Goal: Find specific page/section: Find specific page/section

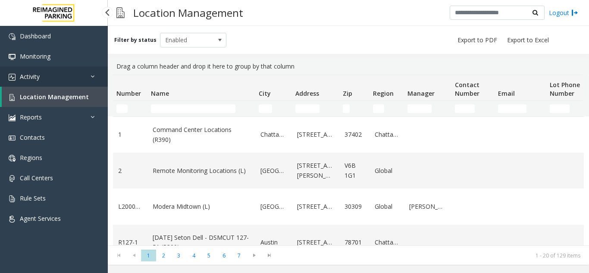
click at [46, 79] on link "Activity" at bounding box center [54, 76] width 108 height 20
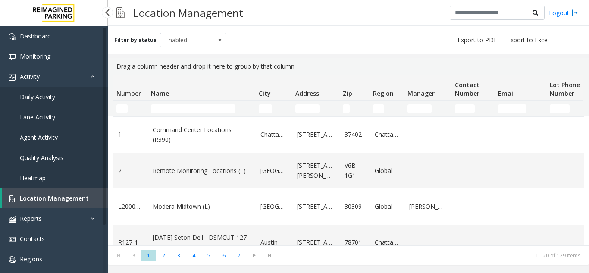
click at [44, 140] on span "Agent Activity" at bounding box center [39, 137] width 38 height 8
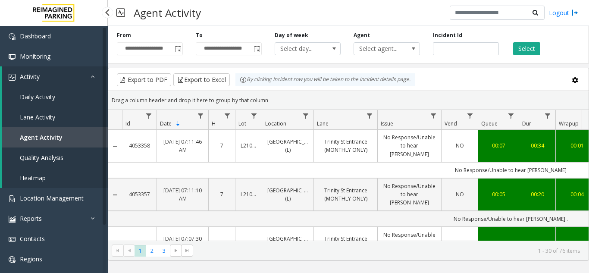
click at [51, 101] on link "Daily Activity" at bounding box center [55, 97] width 106 height 20
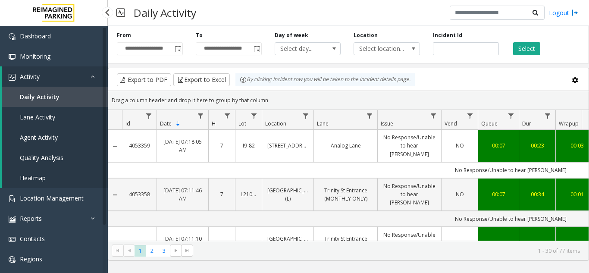
click at [24, 113] on span "Lane Activity" at bounding box center [37, 117] width 35 height 8
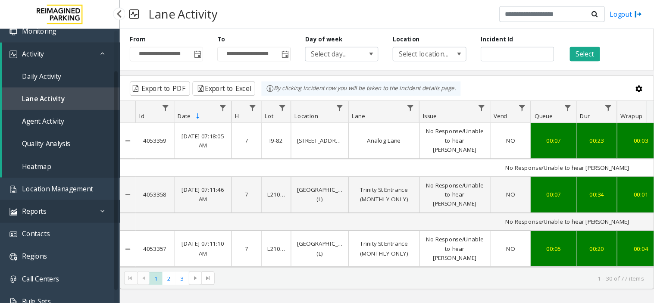
scroll to position [43, 0]
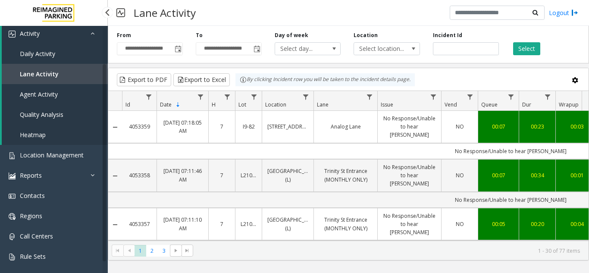
click at [53, 100] on link "Agent Activity" at bounding box center [55, 94] width 106 height 20
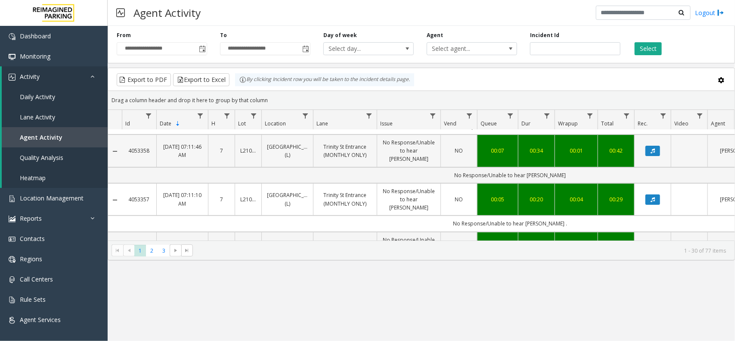
scroll to position [54, 0]
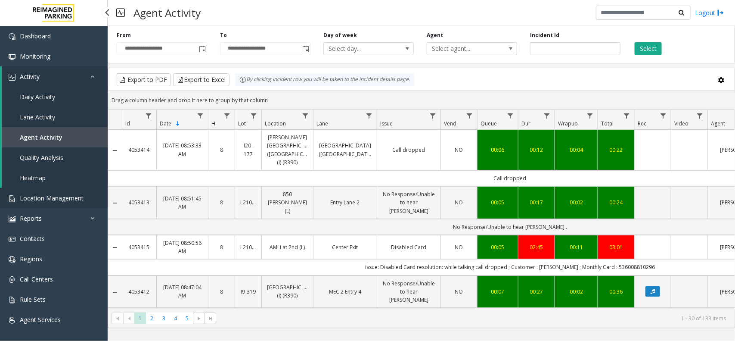
scroll to position [54, 0]
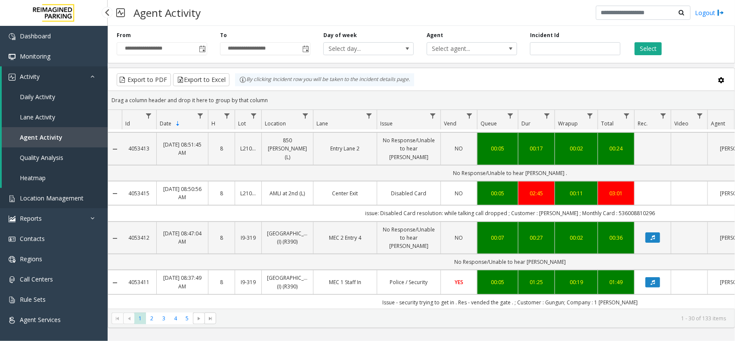
click at [61, 203] on link "Location Management" at bounding box center [54, 198] width 108 height 20
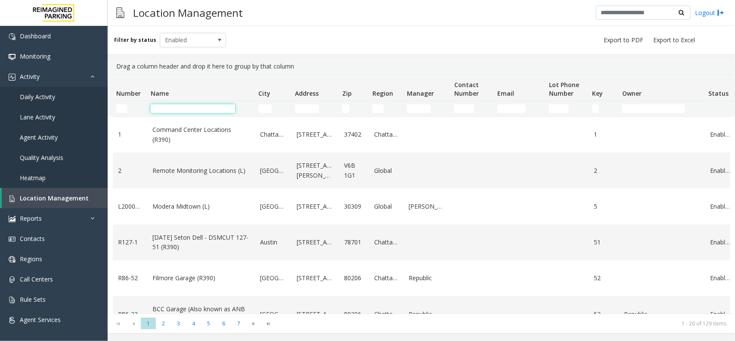
click at [184, 107] on input "Name Filter" at bounding box center [193, 108] width 84 height 9
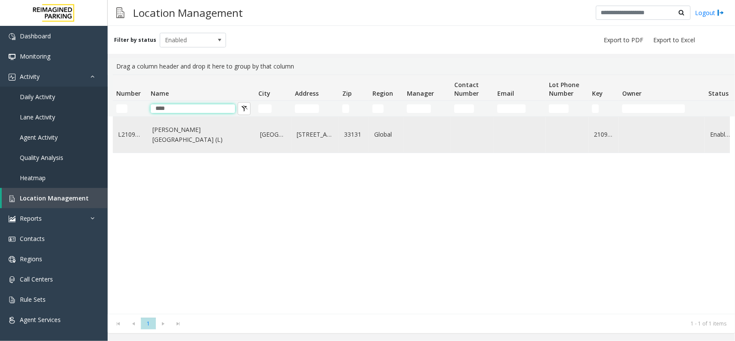
type input "****"
click at [179, 137] on link "Wells Fargo Center (L)" at bounding box center [201, 134] width 97 height 19
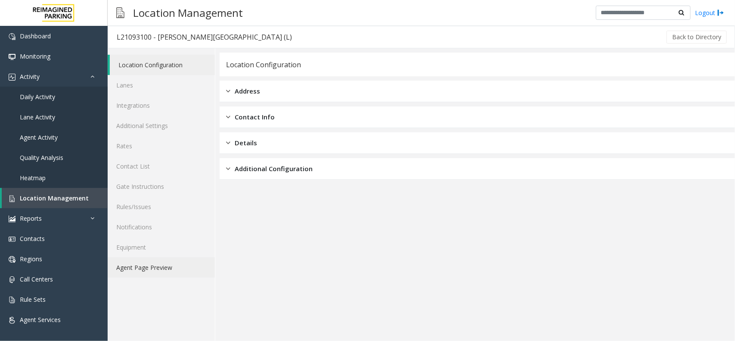
click at [166, 265] on link "Agent Page Preview" at bounding box center [161, 267] width 107 height 20
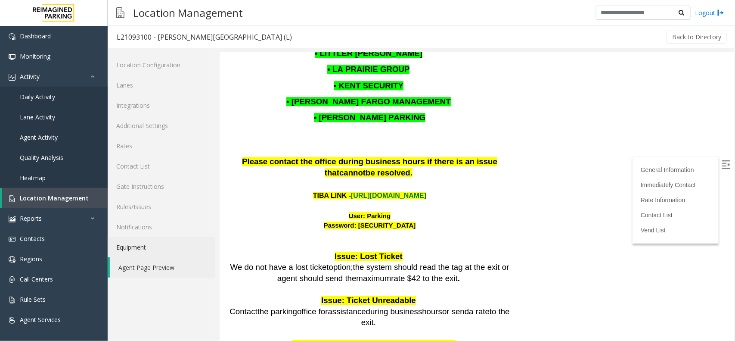
scroll to position [1274, 0]
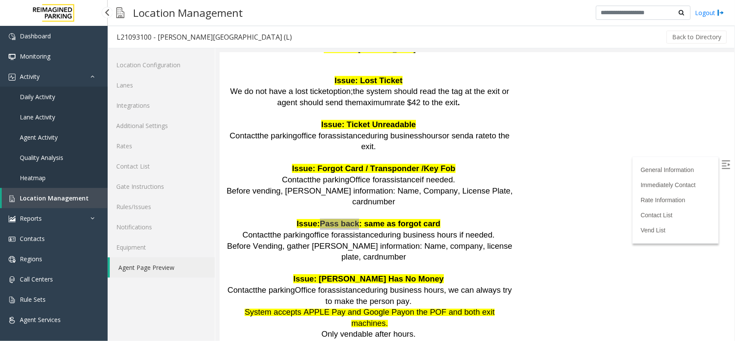
click at [64, 201] on link "Location Management" at bounding box center [55, 198] width 106 height 20
